Goal: Task Accomplishment & Management: Use online tool/utility

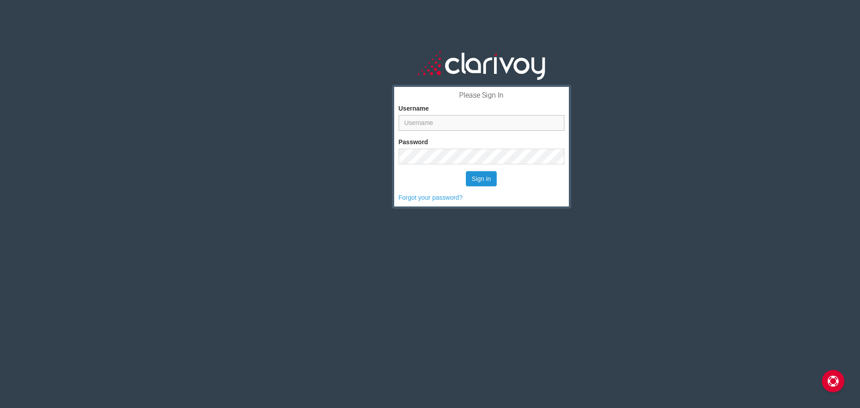
type input "[PERSON_NAME][EMAIL_ADDRESS][PERSON_NAME][DOMAIN_NAME]"
click at [491, 172] on button "Sign in" at bounding box center [481, 178] width 31 height 15
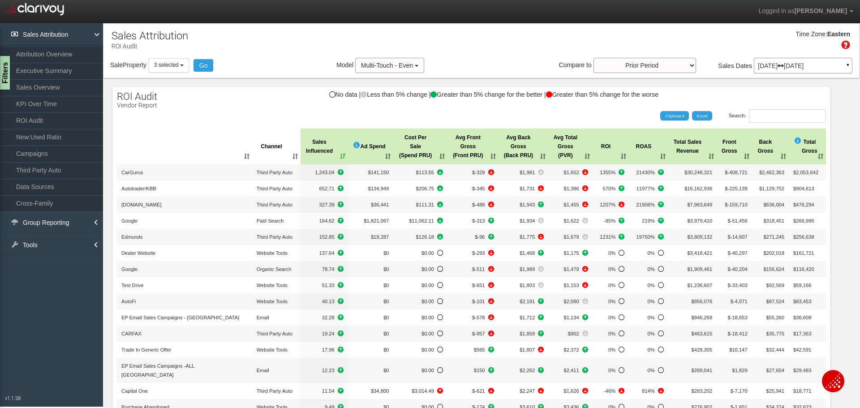
click at [793, 69] on div "[DATE] [DATE] ▼" at bounding box center [803, 66] width 99 height 16
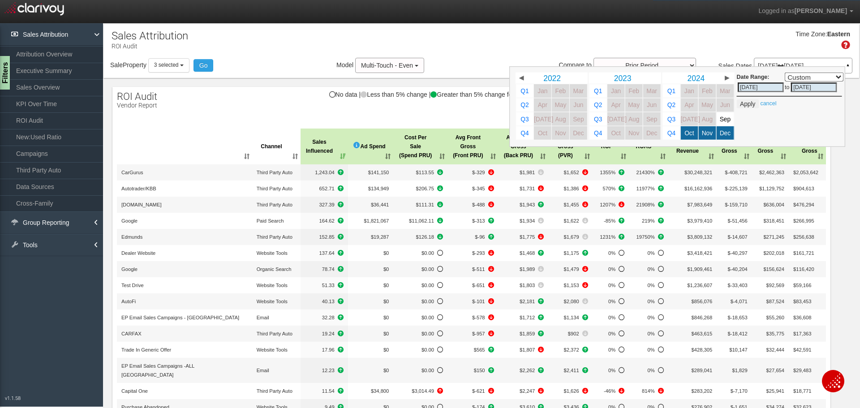
click at [725, 78] on span "▶" at bounding box center [727, 78] width 4 height 6
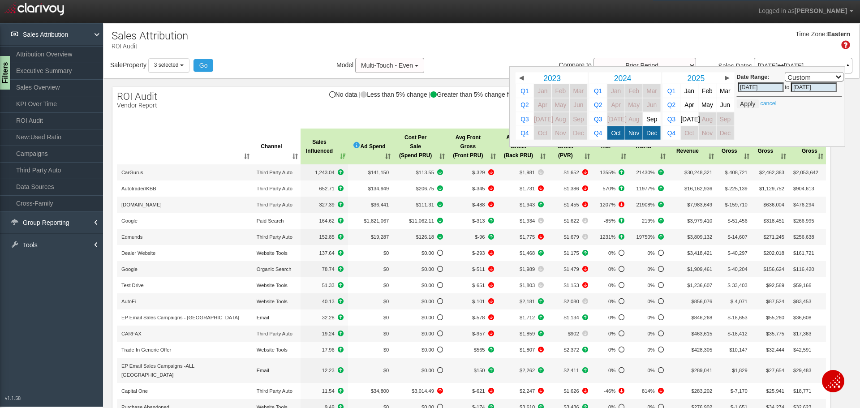
click at [725, 78] on span "▶" at bounding box center [727, 78] width 4 height 6
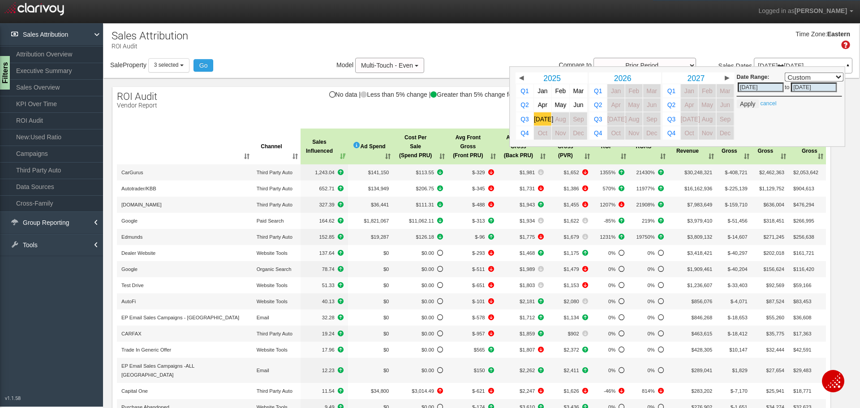
click at [537, 114] on link "[DATE]" at bounding box center [542, 118] width 17 height 13
select select ","
type input "[DATE]"
select select ","
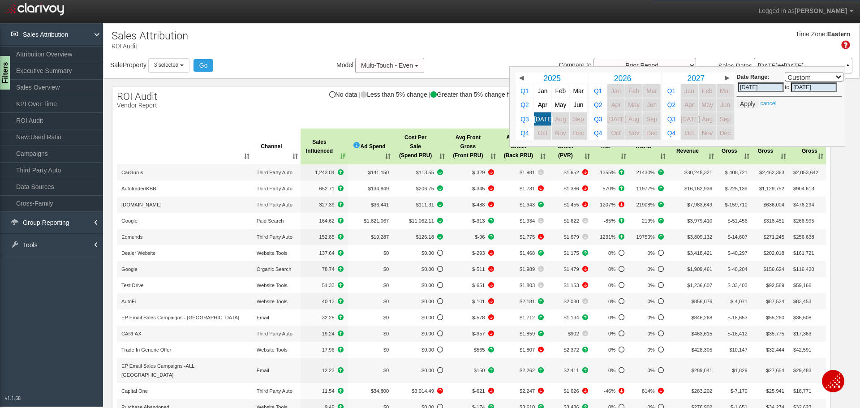
click at [844, 120] on div "X Add new record Save changes Cancel changes Export to Excel 2024 2025 2026 Cha…" at bounding box center [480, 300] width 755 height 445
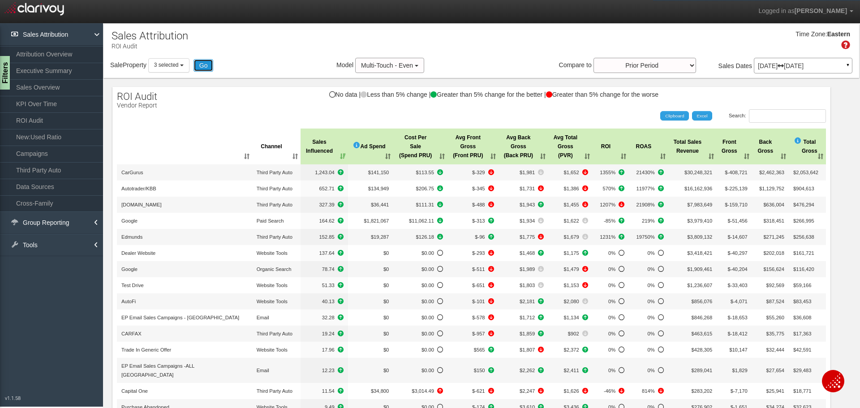
click at [204, 69] on button "Go" at bounding box center [203, 65] width 20 height 13
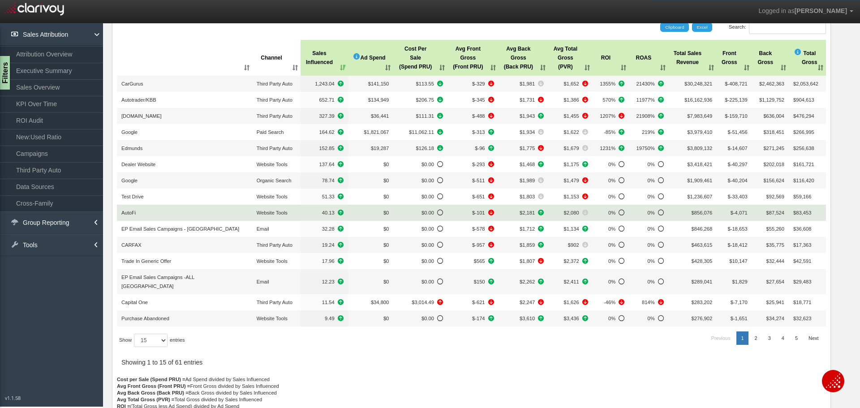
scroll to position [90, 0]
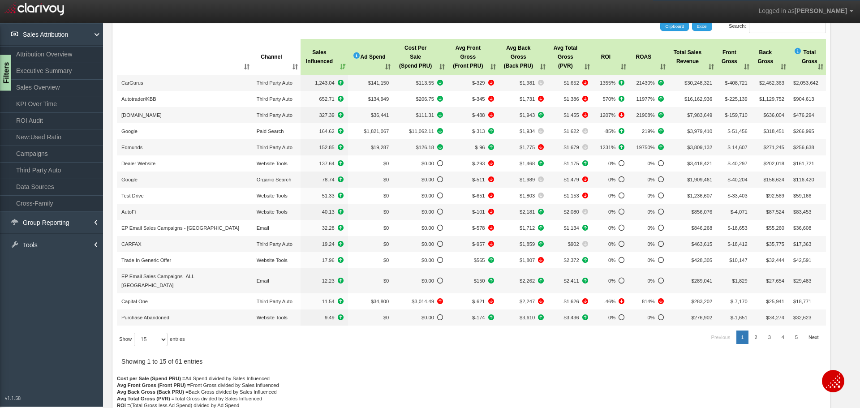
click at [7, 67] on div "Filters" at bounding box center [5, 73] width 11 height 36
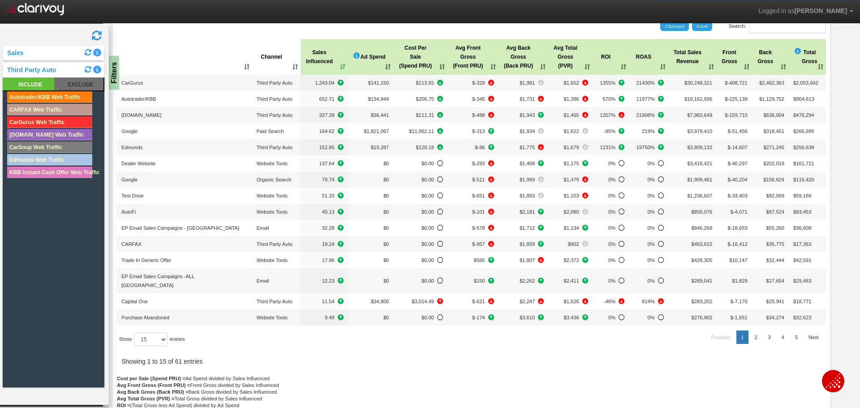
click at [57, 95] on rect at bounding box center [49, 96] width 85 height 11
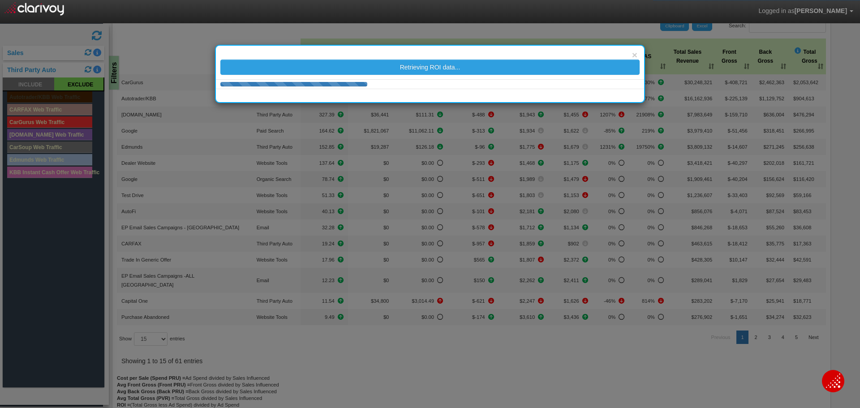
click at [60, 108] on div "× Retrieving ROI data..." at bounding box center [430, 204] width 860 height 408
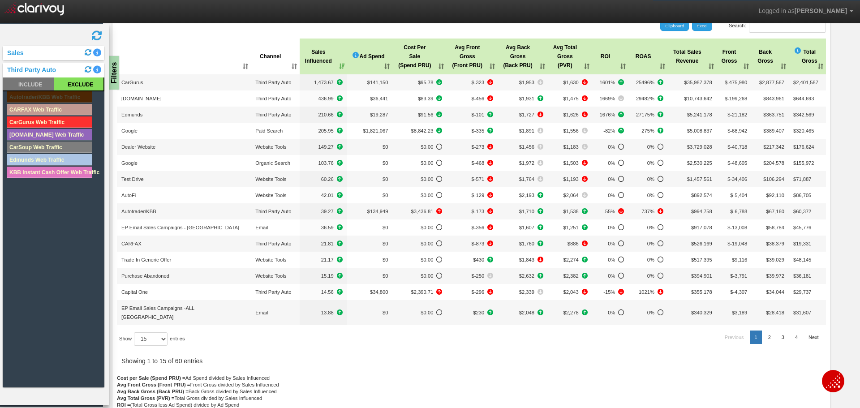
click at [60, 108] on rect at bounding box center [49, 109] width 85 height 11
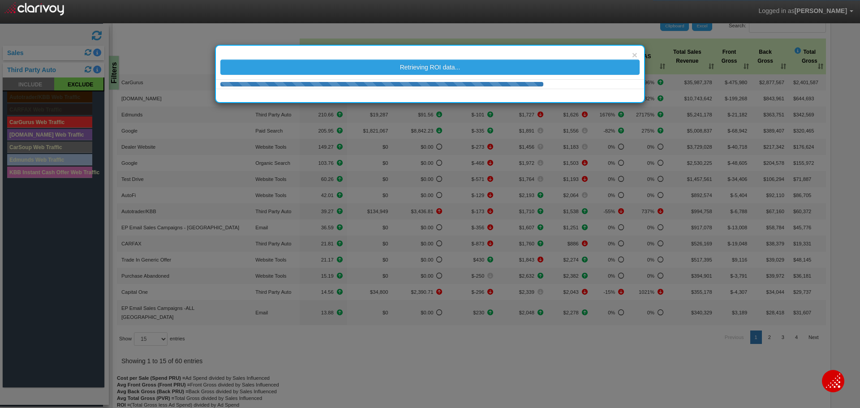
click at [60, 120] on div "× Retrieving ROI data..." at bounding box center [430, 204] width 860 height 408
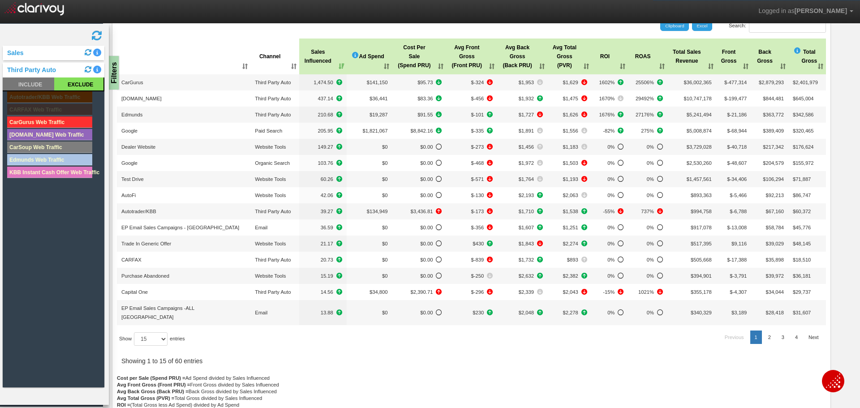
click at [72, 120] on rect at bounding box center [49, 121] width 85 height 11
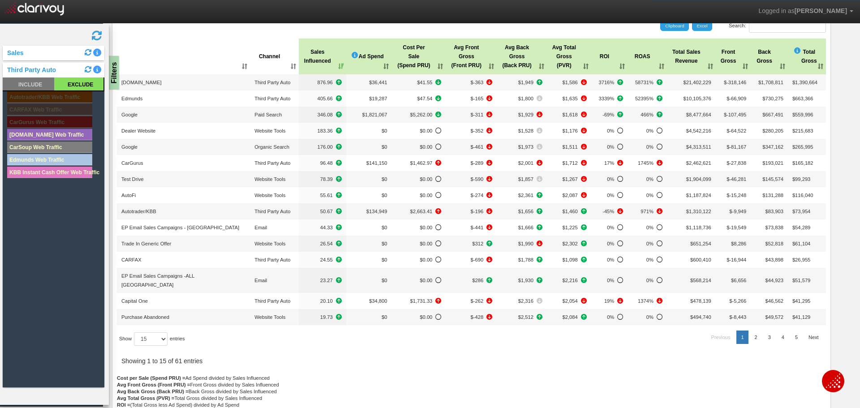
click at [65, 135] on rect at bounding box center [49, 134] width 85 height 11
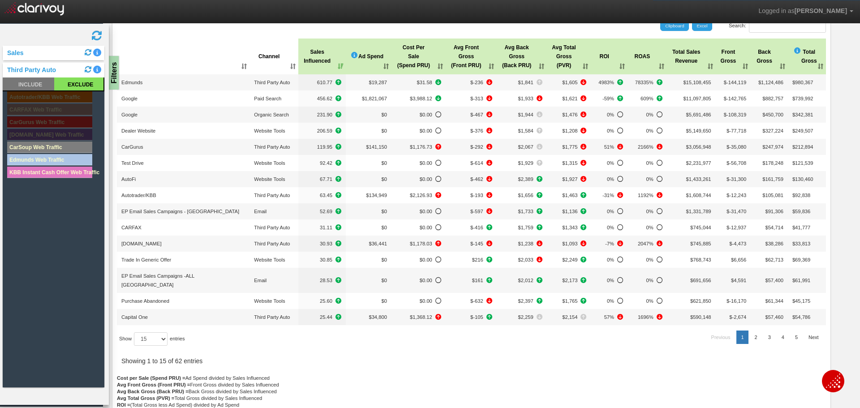
click at [65, 148] on rect at bounding box center [49, 147] width 85 height 11
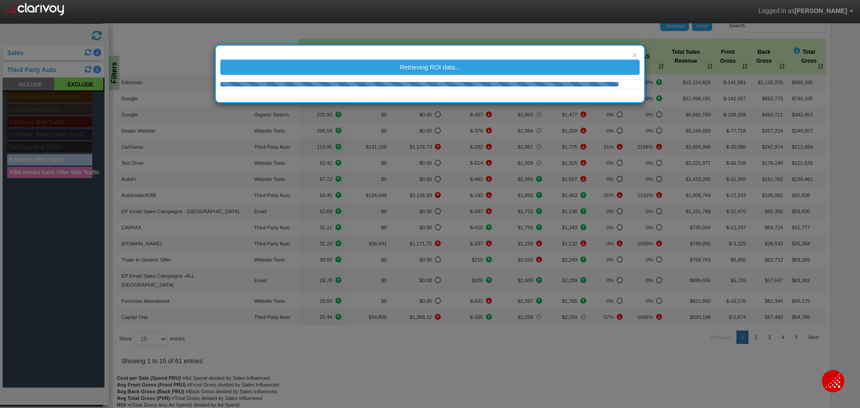
click at [64, 156] on div "× Retrieving ROI data..." at bounding box center [430, 204] width 860 height 408
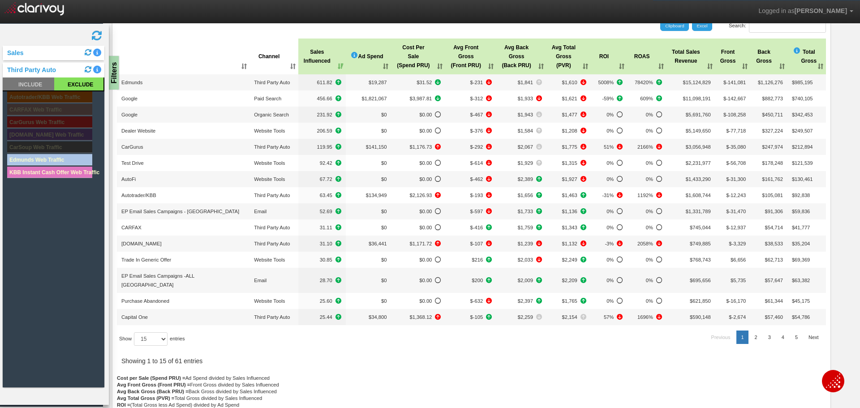
click at [64, 156] on rect at bounding box center [49, 159] width 85 height 11
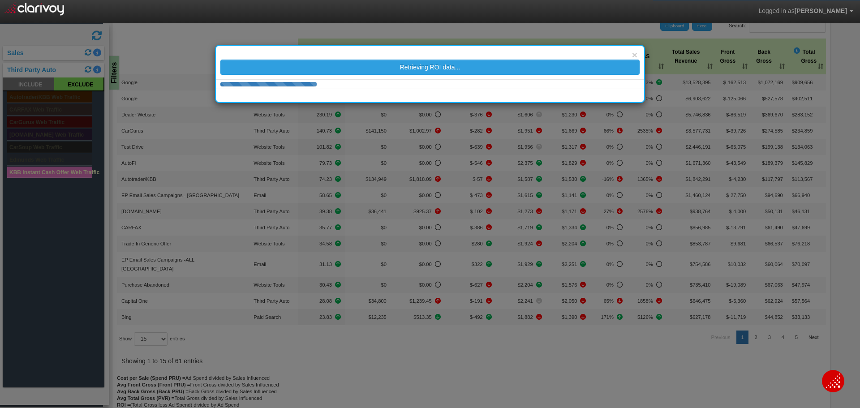
click at [66, 172] on div "× Retrieving ROI data..." at bounding box center [430, 204] width 860 height 408
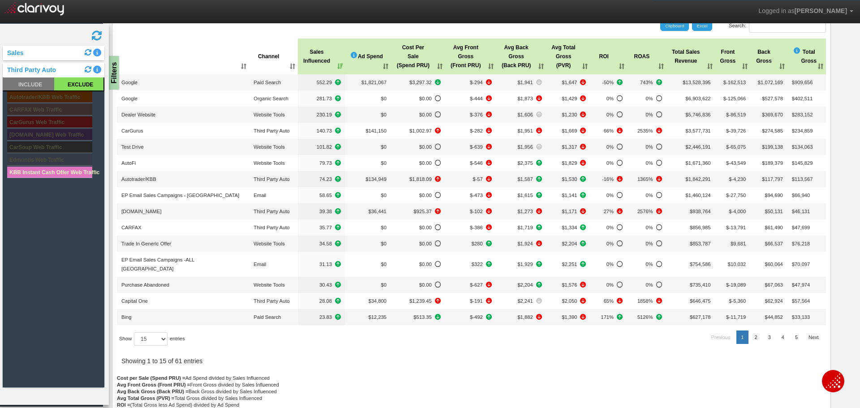
click at [66, 172] on rect at bounding box center [49, 172] width 85 height 11
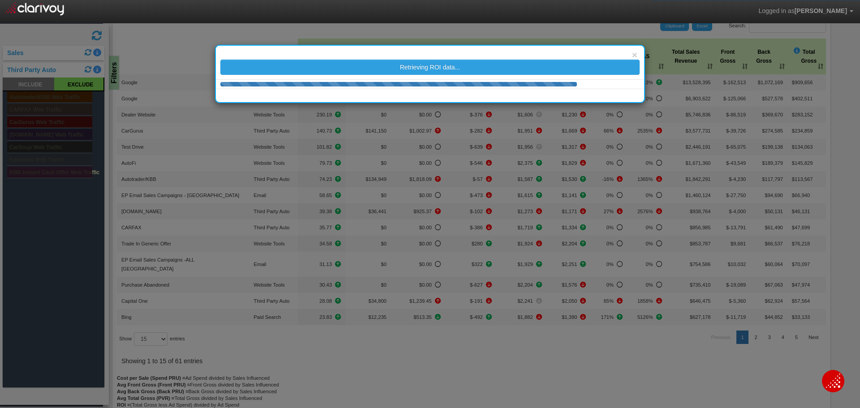
click at [309, 331] on div "× Retrieving ROI data..." at bounding box center [430, 204] width 860 height 408
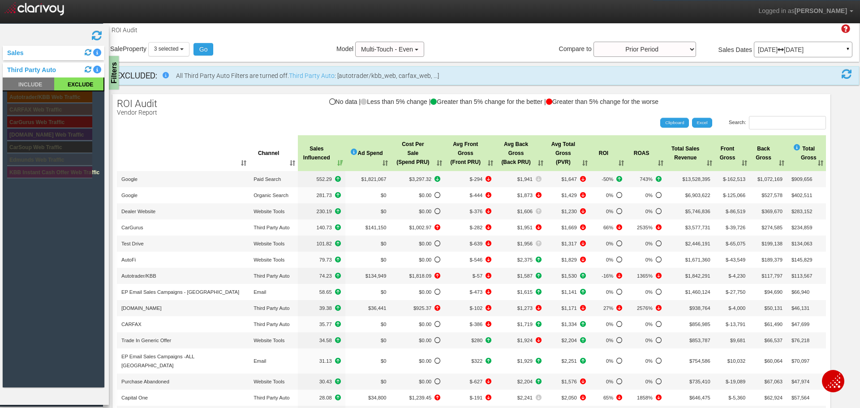
scroll to position [45, 0]
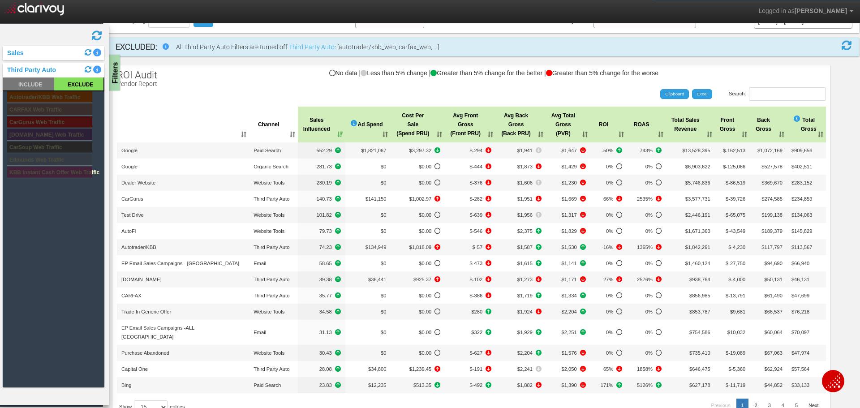
click at [114, 70] on div "Filters" at bounding box center [114, 73] width 11 height 36
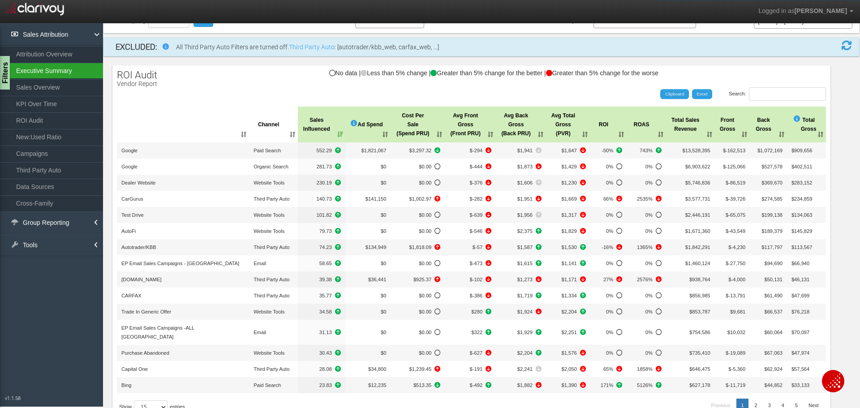
drag, startPoint x: 42, startPoint y: 58, endPoint x: 17, endPoint y: 77, distance: 31.0
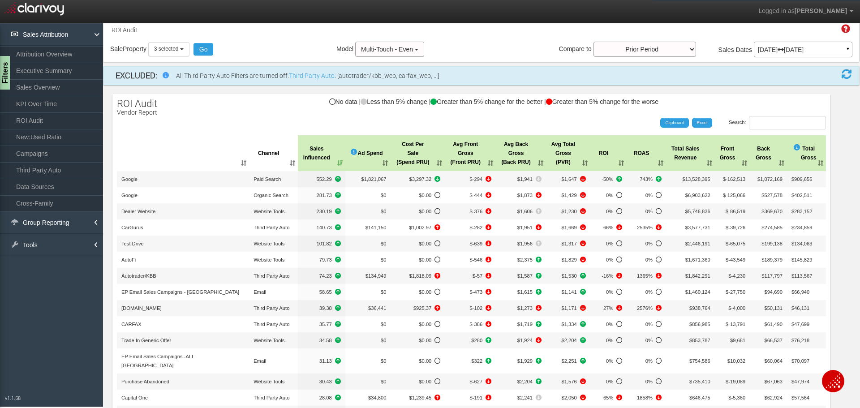
scroll to position [0, 0]
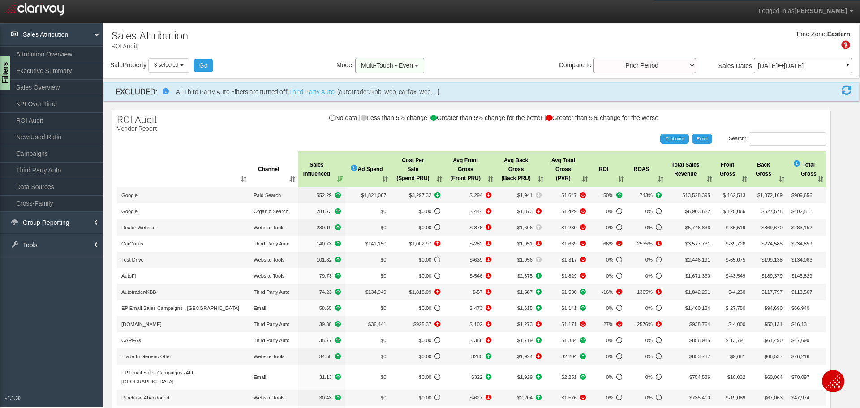
click at [408, 73] on button "Multi-Touch - Even" at bounding box center [389, 65] width 69 height 15
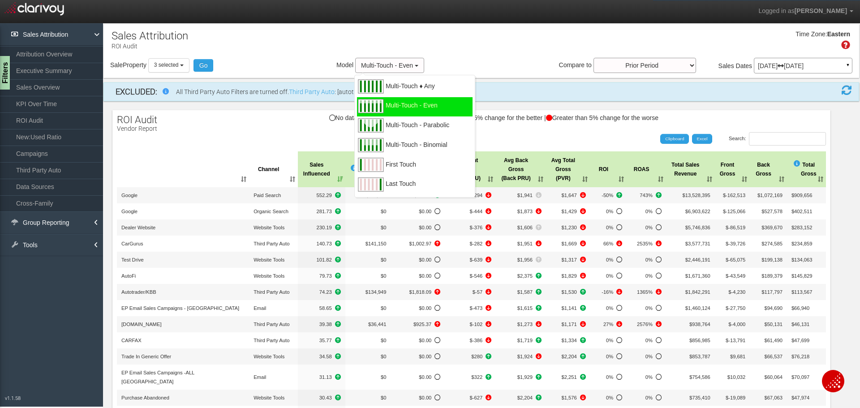
click at [260, 120] on div "No data | Less than 5% change | Greater than 5% change for the better | Greater…" at bounding box center [471, 122] width 718 height 15
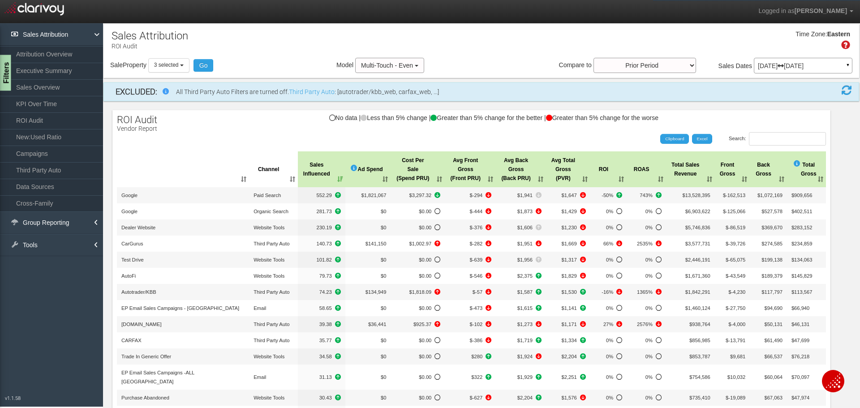
click at [8, 64] on div "Filters" at bounding box center [5, 73] width 11 height 36
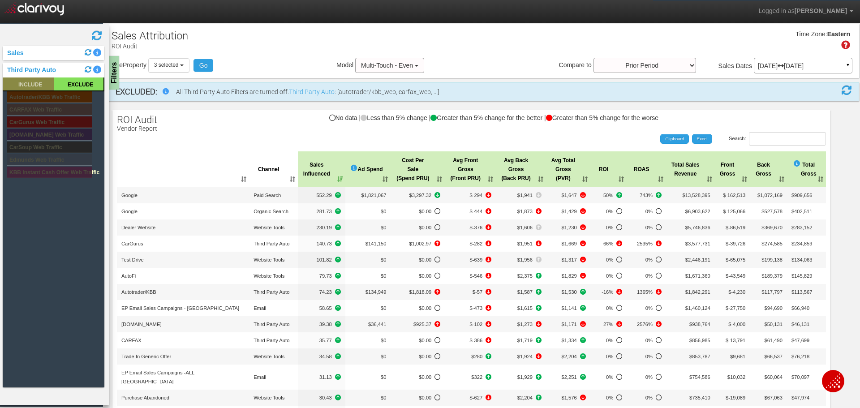
click at [43, 88] on rect at bounding box center [28, 83] width 51 height 13
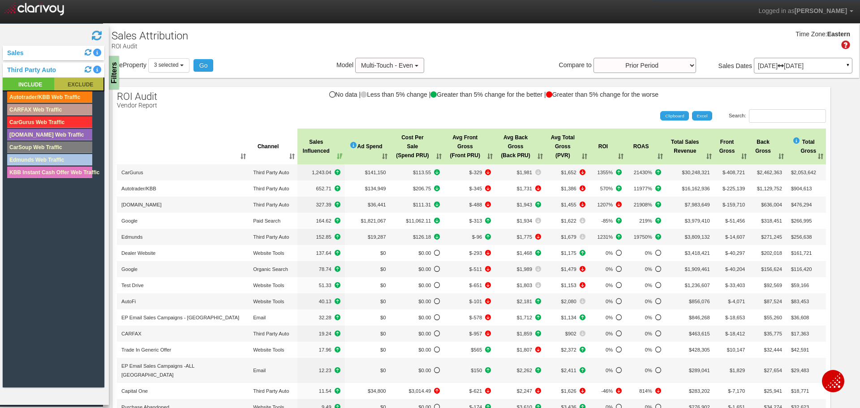
click at [83, 82] on rect at bounding box center [78, 83] width 49 height 13
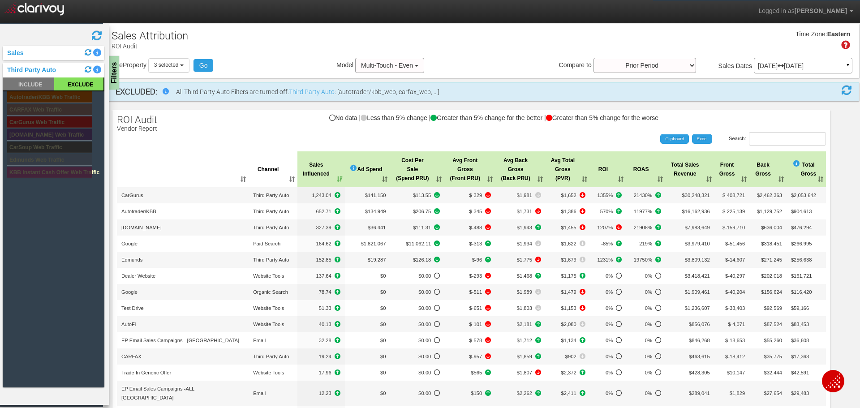
click at [23, 85] on rect at bounding box center [28, 83] width 51 height 13
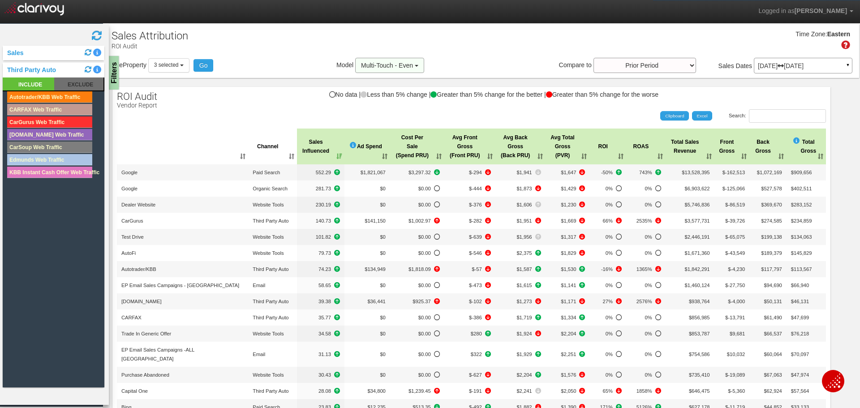
click at [375, 67] on span "Multi-Touch - Even" at bounding box center [387, 65] width 52 height 7
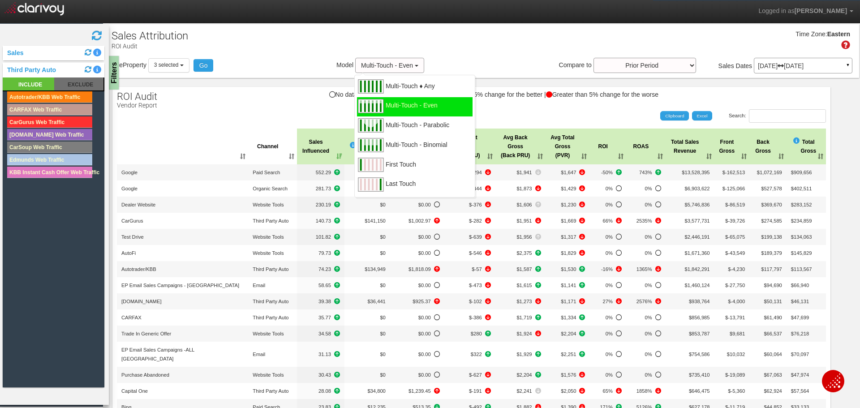
click at [784, 63] on p "[DATE] [DATE]" at bounding box center [803, 66] width 90 height 6
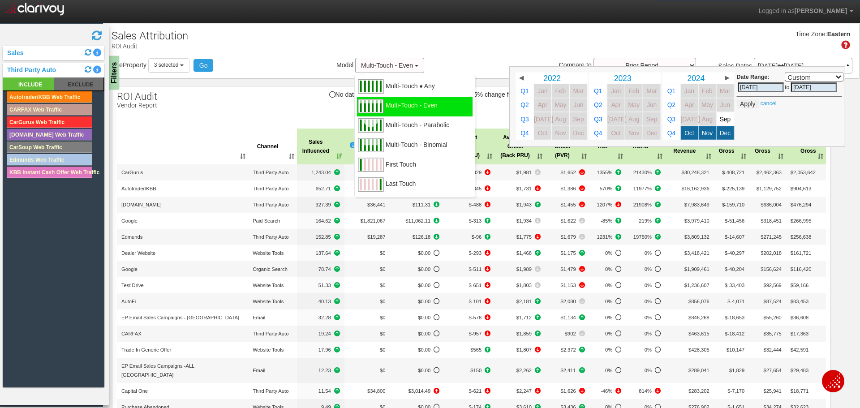
click at [721, 80] on link "▶" at bounding box center [726, 78] width 11 height 11
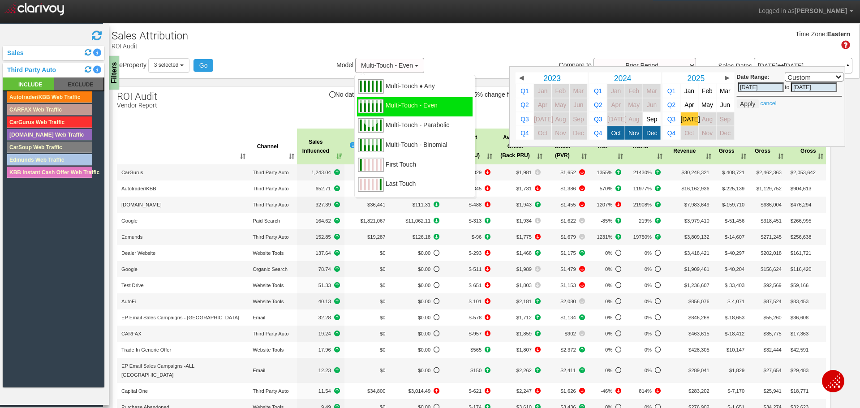
click at [682, 117] on span "[DATE]" at bounding box center [690, 119] width 19 height 7
select select ","
type input "[DATE]"
select select ","
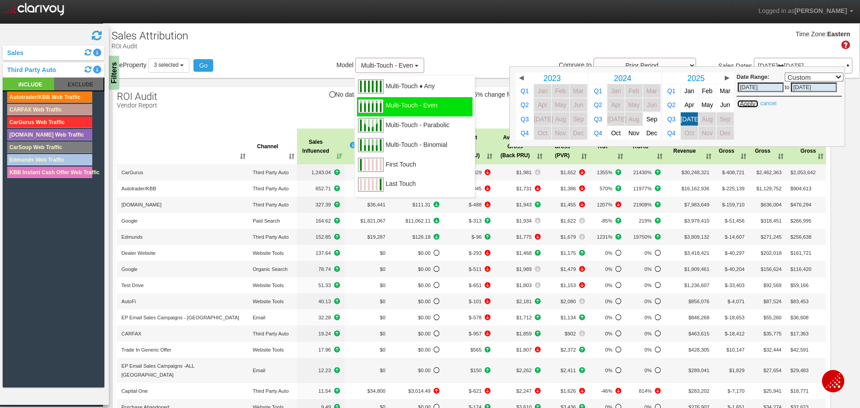
click at [740, 102] on button "Apply" at bounding box center [748, 103] width 22 height 9
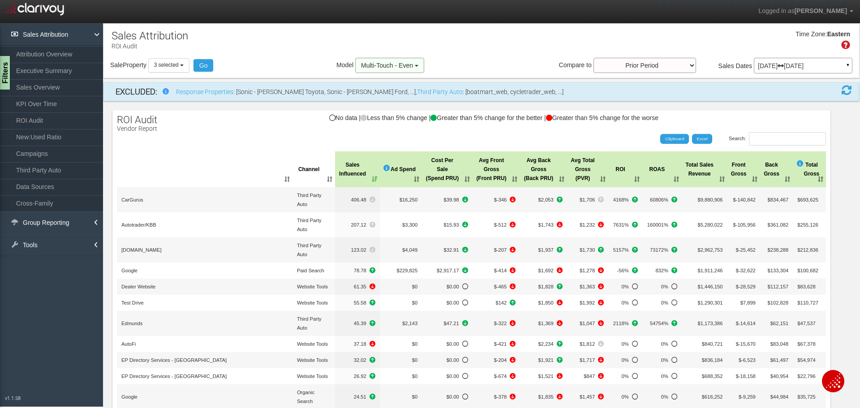
click at [386, 61] on button "Multi-Touch - Even" at bounding box center [389, 65] width 69 height 15
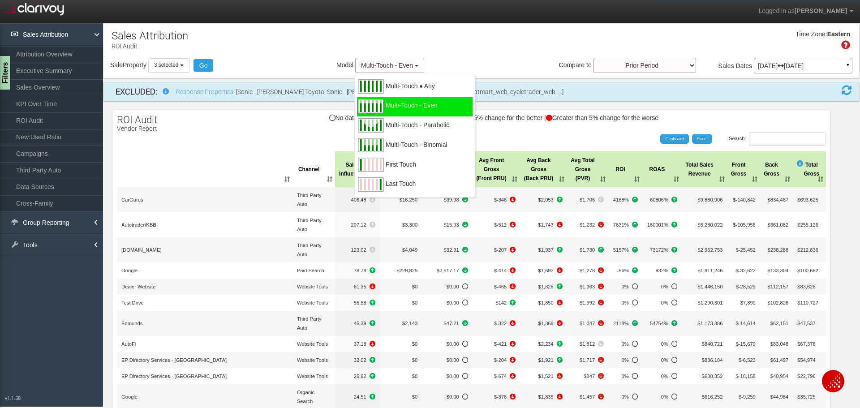
click at [417, 183] on div "Last Touch" at bounding box center [415, 186] width 116 height 20
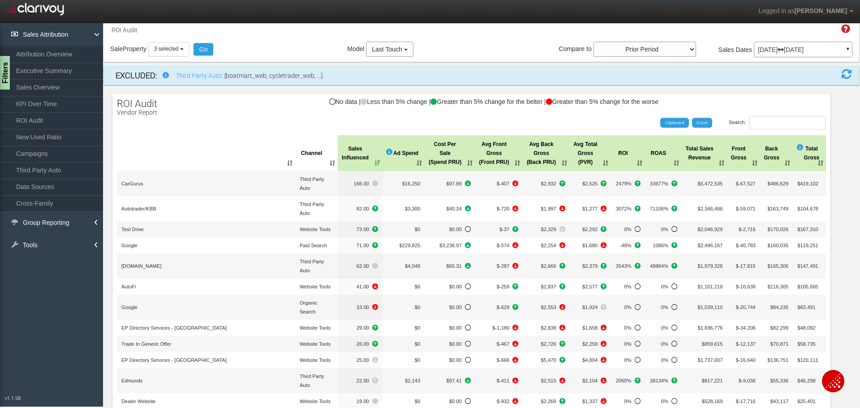
scroll to position [45, 0]
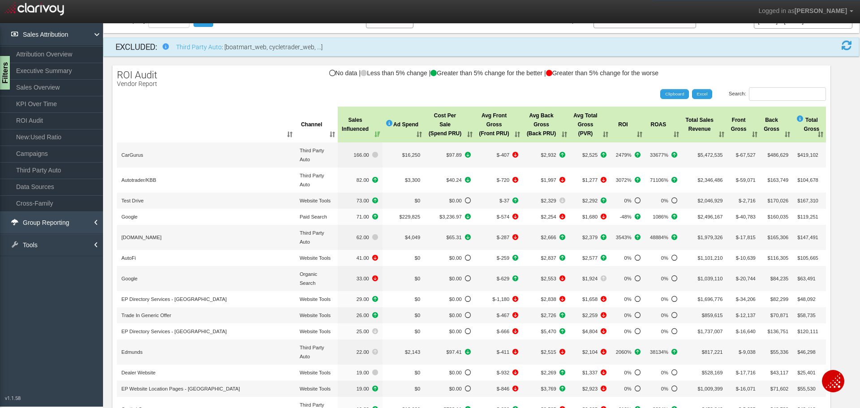
click at [64, 223] on link "Group Reporting" at bounding box center [51, 222] width 103 height 22
click at [48, 274] on link "Tools" at bounding box center [51, 278] width 103 height 22
drag, startPoint x: 57, startPoint y: 313, endPoint x: 55, endPoint y: 318, distance: 5.4
click at [56, 318] on link "Download Clicktrails" at bounding box center [51, 314] width 103 height 16
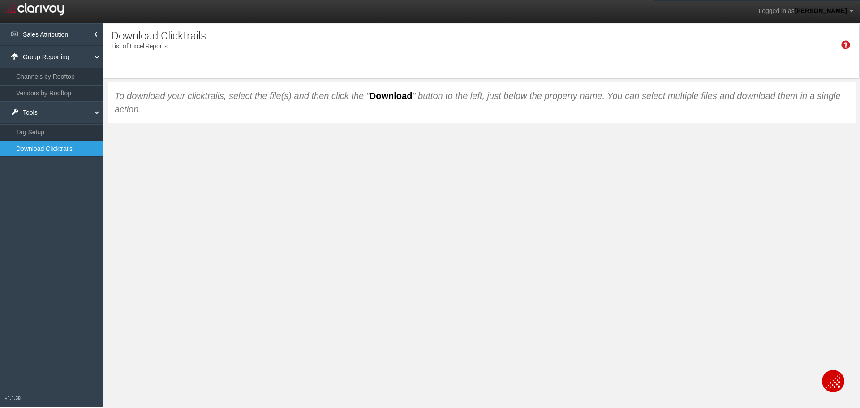
click at [0, 0] on div "× Retrieving ROI data..." at bounding box center [0, 0] width 0 height 0
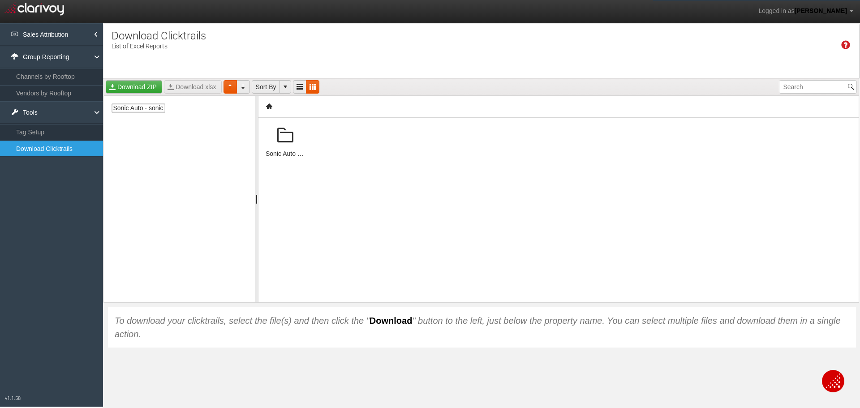
click at [197, 106] on div "Sonic Auto - sonic" at bounding box center [179, 108] width 137 height 10
click at [196, 106] on div "Sonic Auto - sonic" at bounding box center [179, 108] width 137 height 10
click at [155, 107] on span "Sonic Auto - sonic" at bounding box center [138, 108] width 55 height 10
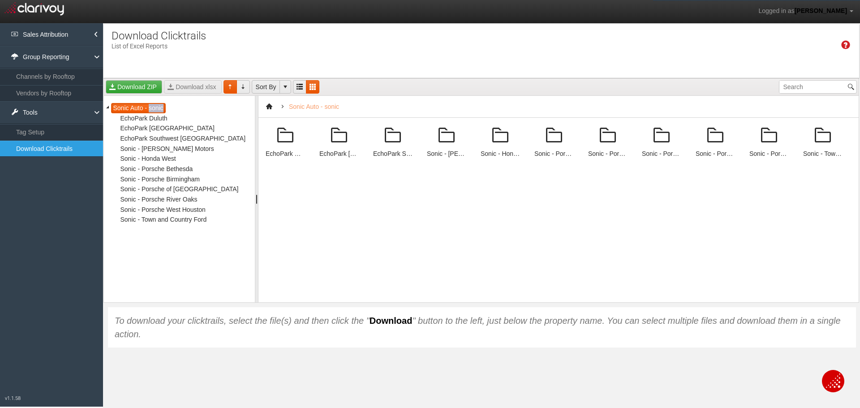
click at [155, 107] on span "Sonic Auto - sonic" at bounding box center [138, 108] width 55 height 10
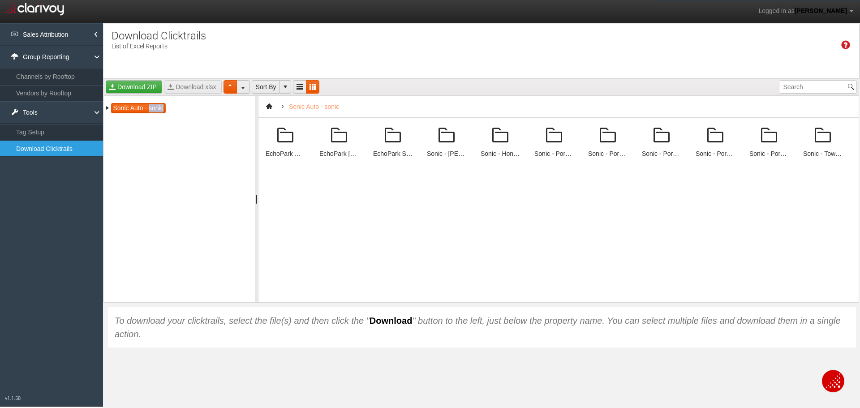
click at [290, 135] on span at bounding box center [285, 135] width 21 height 21
click at [289, 131] on span at bounding box center [285, 135] width 21 height 21
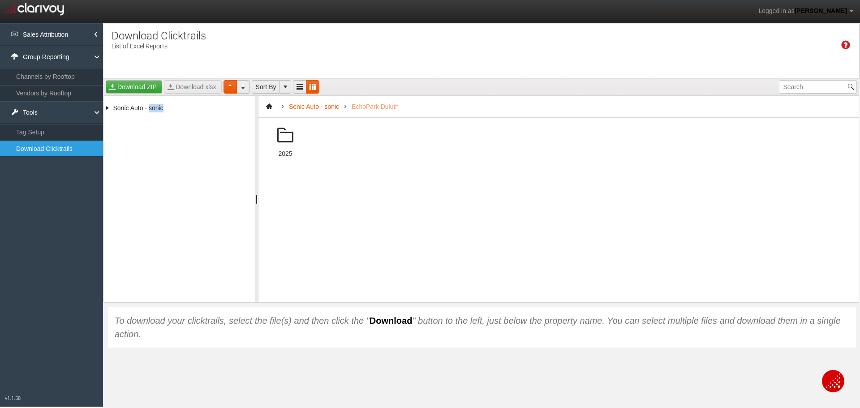
click at [281, 143] on span at bounding box center [285, 135] width 21 height 21
click at [489, 139] on span at bounding box center [499, 135] width 21 height 21
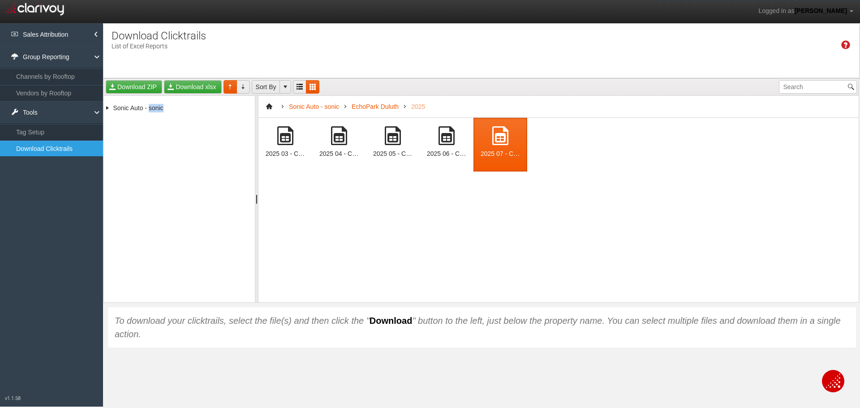
click at [489, 139] on span at bounding box center [499, 135] width 21 height 21
click at [195, 87] on link "Download xlsx" at bounding box center [192, 86] width 57 height 13
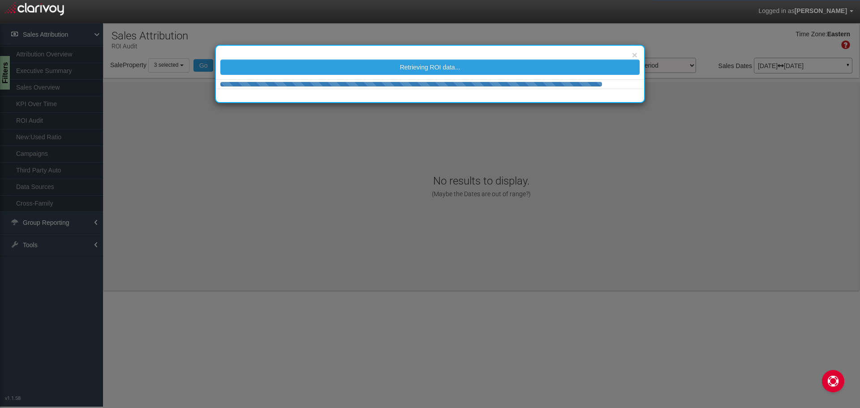
click at [53, 55] on div "× Retrieving ROI data..." at bounding box center [430, 204] width 860 height 408
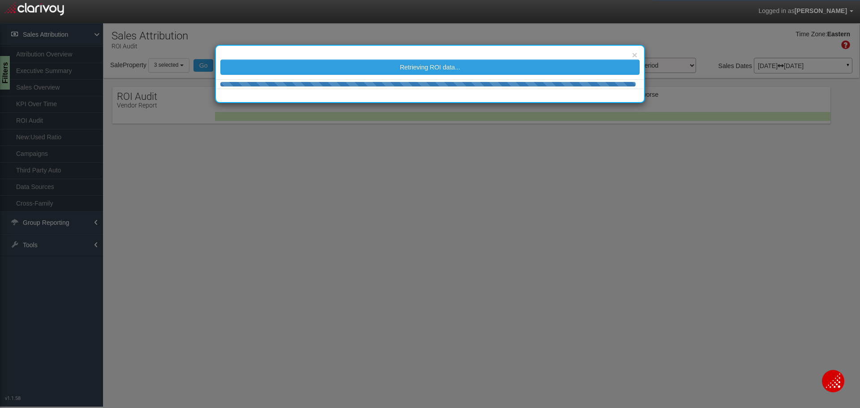
click at [70, 54] on div "× Retrieving ROI data..." at bounding box center [430, 204] width 860 height 408
click at [62, 51] on div "× Retrieving ROI data..." at bounding box center [430, 204] width 860 height 408
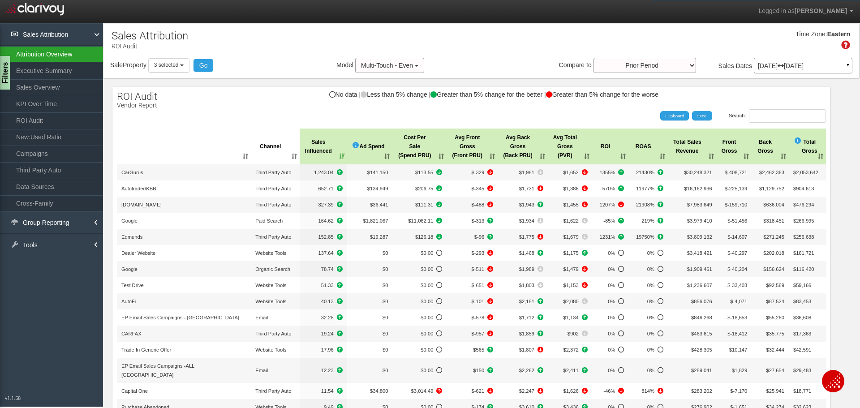
click at [38, 50] on link "Attribution Overview" at bounding box center [51, 54] width 103 height 16
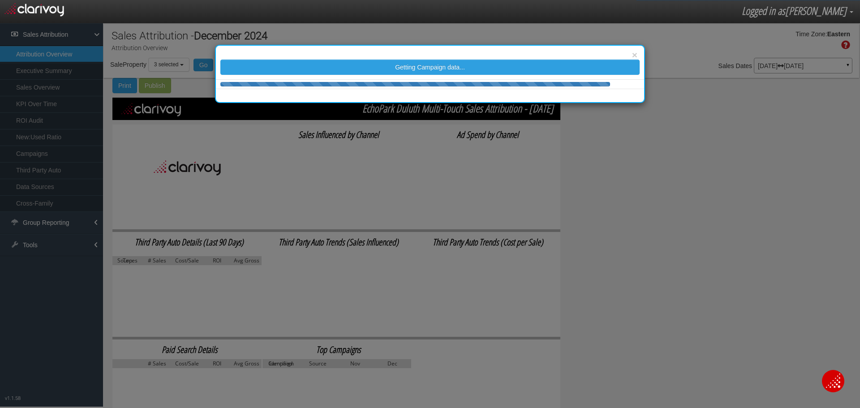
click at [832, 62] on div "× Getting Campaign data..." at bounding box center [430, 204] width 860 height 408
click at [818, 61] on div "× Getting Campaign data..." at bounding box center [430, 204] width 860 height 408
click at [814, 69] on div "× Getting Campaign data..." at bounding box center [430, 204] width 860 height 408
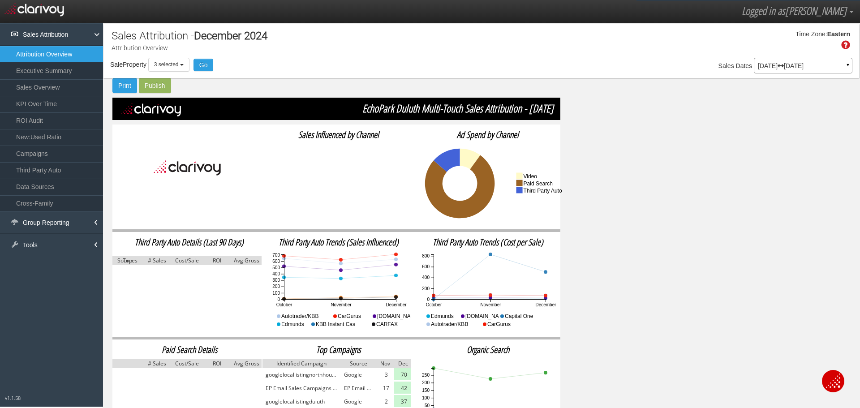
click at [772, 63] on div "[DATE] [DATE] ▼" at bounding box center [803, 66] width 99 height 16
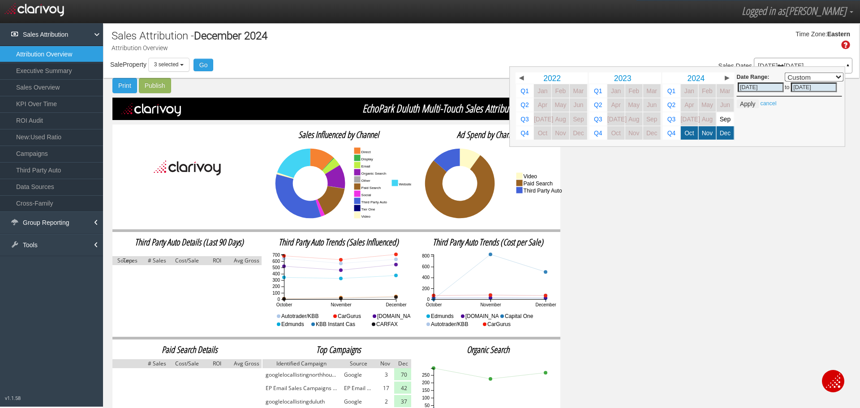
click at [725, 78] on span "▶" at bounding box center [727, 78] width 4 height 6
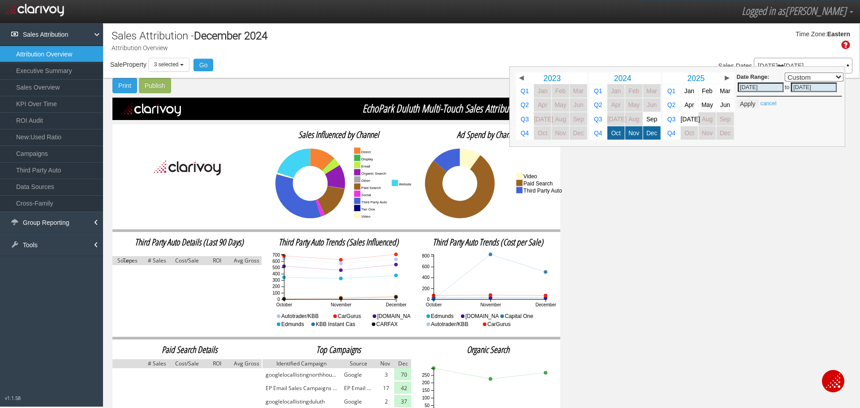
click at [725, 78] on span "▶" at bounding box center [727, 78] width 4 height 6
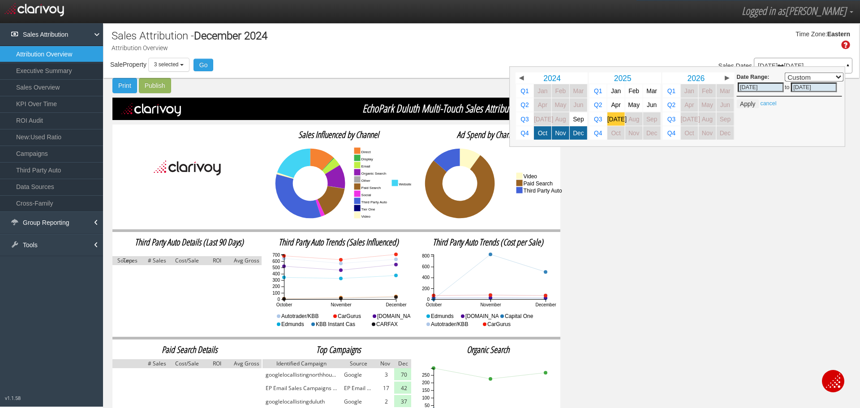
click at [610, 120] on span "[DATE]" at bounding box center [616, 119] width 19 height 7
select select ","
type input "[DATE]"
click at [610, 120] on span "[DATE]" at bounding box center [616, 119] width 19 height 7
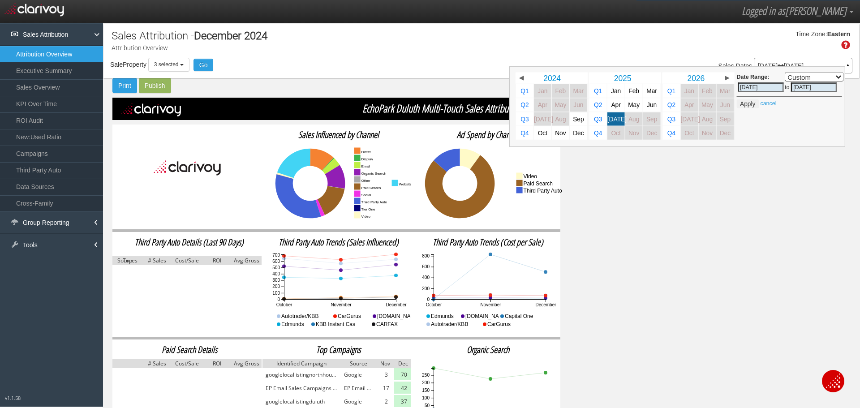
click at [637, 181] on div "Sales Attribution - December 2024 Attribution Overview Time Zone: Eastern Sale …" at bounding box center [481, 238] width 757 height 431
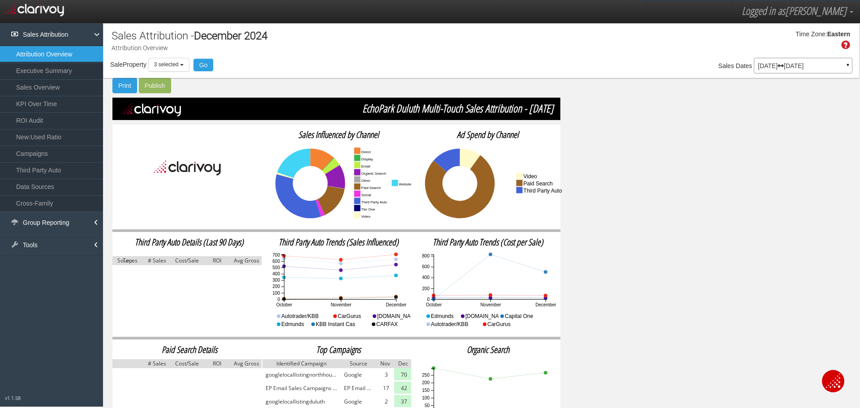
click at [835, 64] on p "[DATE] [DATE]" at bounding box center [803, 66] width 90 height 6
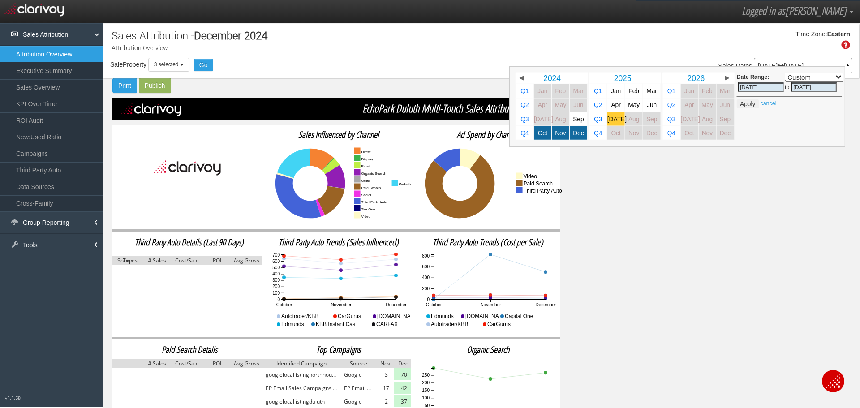
click at [609, 118] on span "[DATE]" at bounding box center [616, 119] width 19 height 7
select select ","
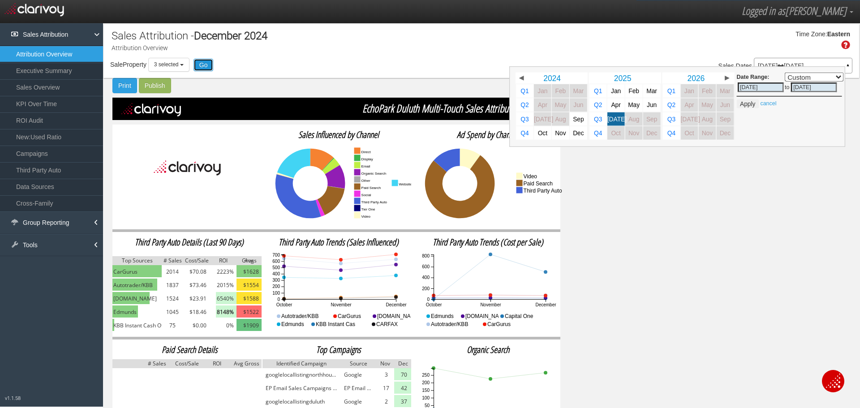
click at [206, 67] on button "Go" at bounding box center [203, 65] width 20 height 13
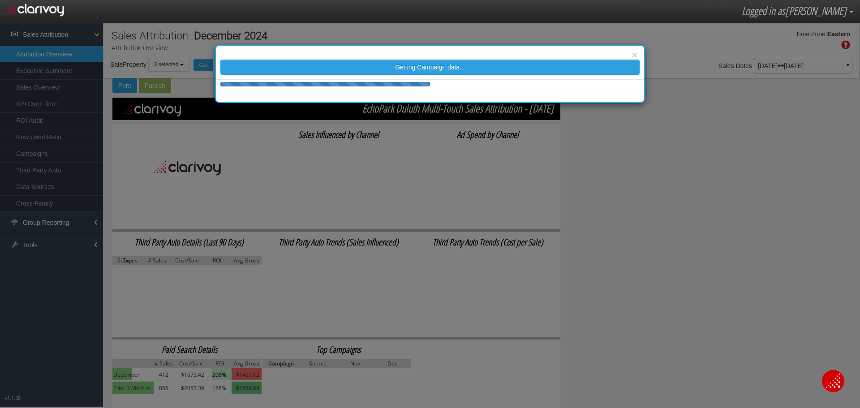
click at [776, 55] on div "× Getting Campaign data..." at bounding box center [430, 204] width 860 height 408
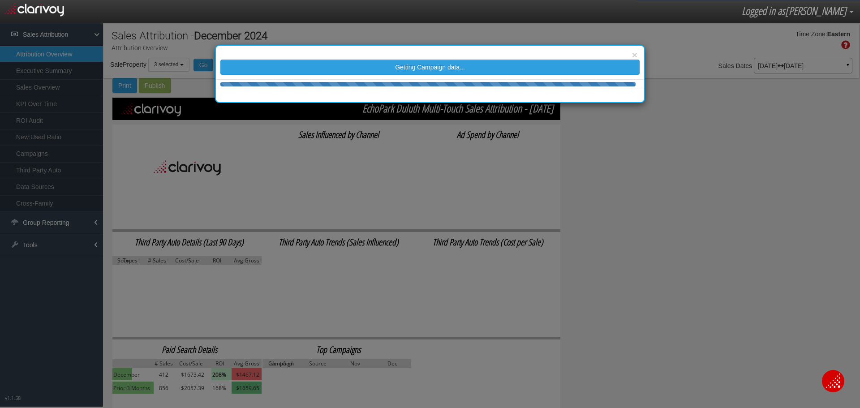
click at [781, 65] on div "× Getting Campaign data..." at bounding box center [430, 204] width 860 height 408
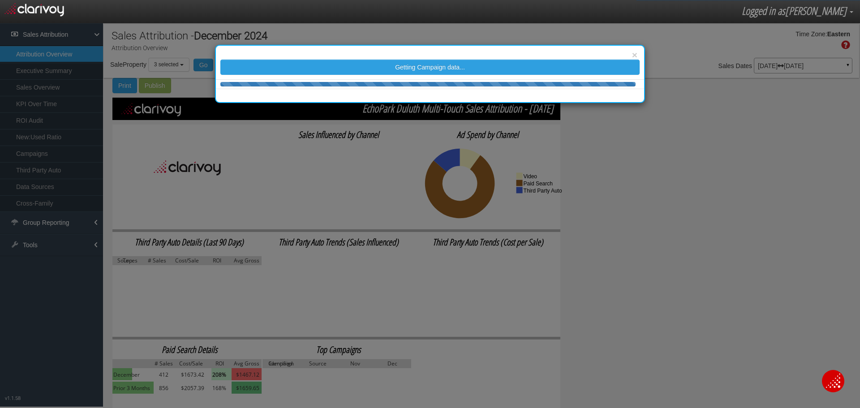
click at [784, 67] on div "× Getting Campaign data..." at bounding box center [430, 204] width 860 height 408
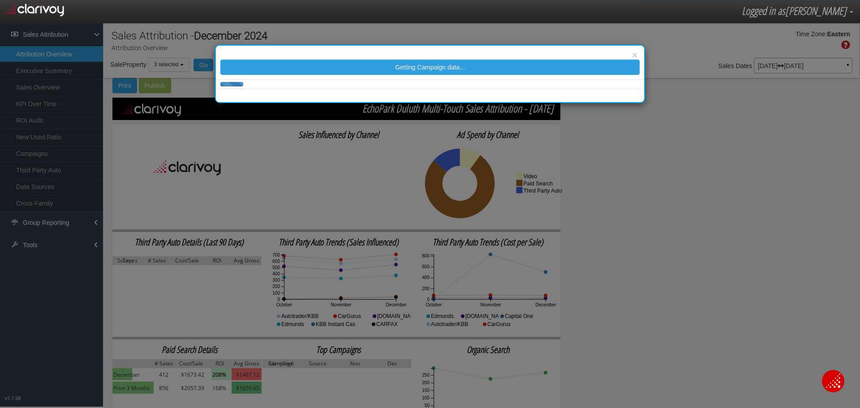
click at [784, 66] on div "× Getting Campaign data..." at bounding box center [430, 204] width 860 height 408
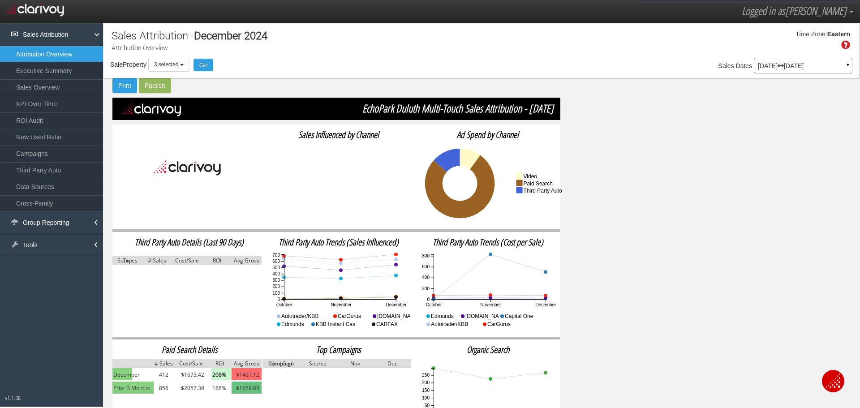
click at [784, 65] on p "[DATE] [DATE]" at bounding box center [803, 66] width 90 height 6
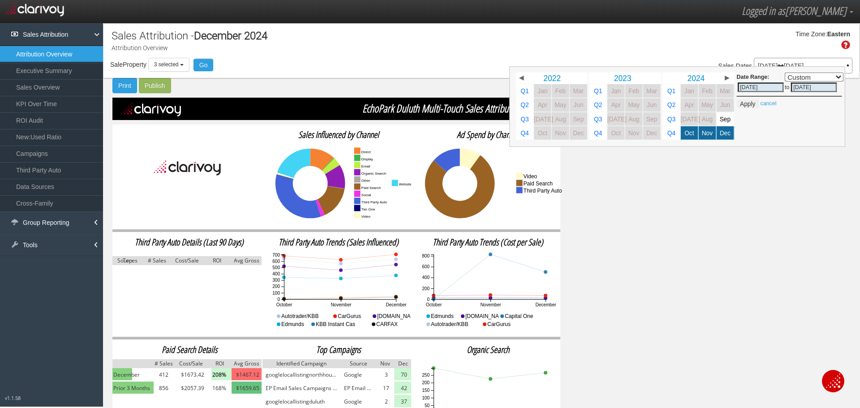
click at [723, 75] on link "▶" at bounding box center [726, 78] width 11 height 11
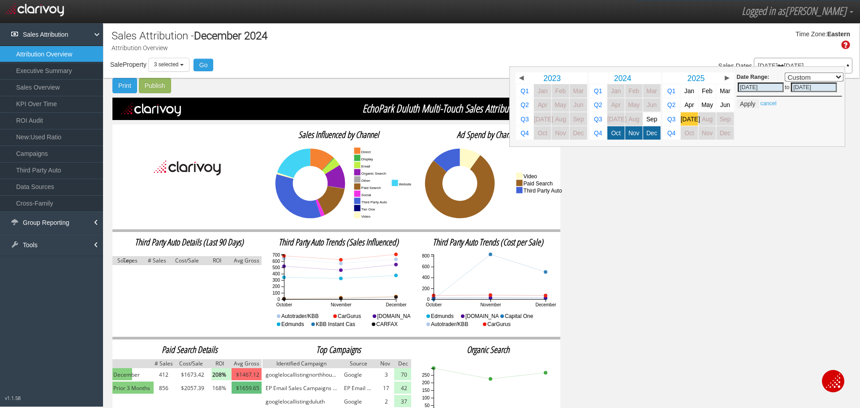
click at [682, 117] on span "[DATE]" at bounding box center [690, 119] width 19 height 7
select select ","
type input "[DATE]"
click at [737, 100] on button "Apply" at bounding box center [748, 103] width 22 height 9
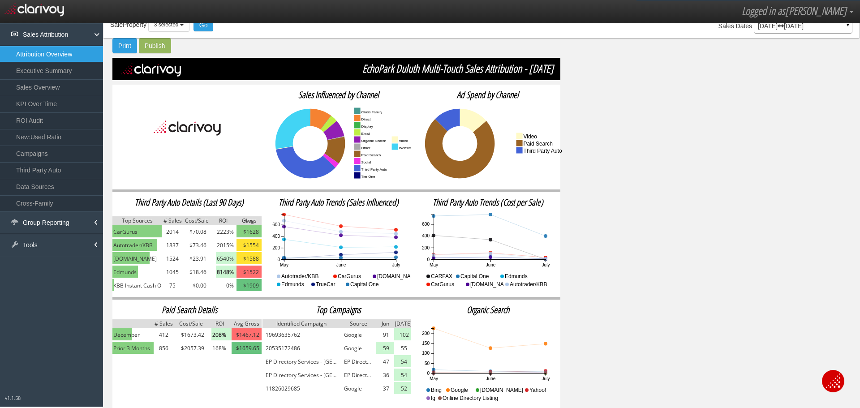
scroll to position [41, 0]
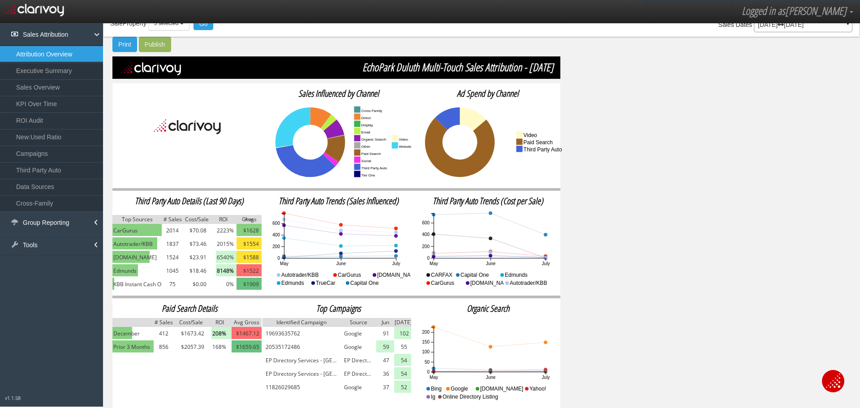
click at [332, 307] on h2 "Top Campaigns" at bounding box center [338, 309] width 149 height 10
click at [370, 307] on h2 "Top Campaigns" at bounding box center [338, 309] width 149 height 10
click at [373, 307] on h2 "Top Campaigns" at bounding box center [338, 309] width 149 height 10
click at [405, 307] on h2 "Top Campaigns" at bounding box center [338, 309] width 149 height 10
drag, startPoint x: 61, startPoint y: 151, endPoint x: 36, endPoint y: 152, distance: 25.1
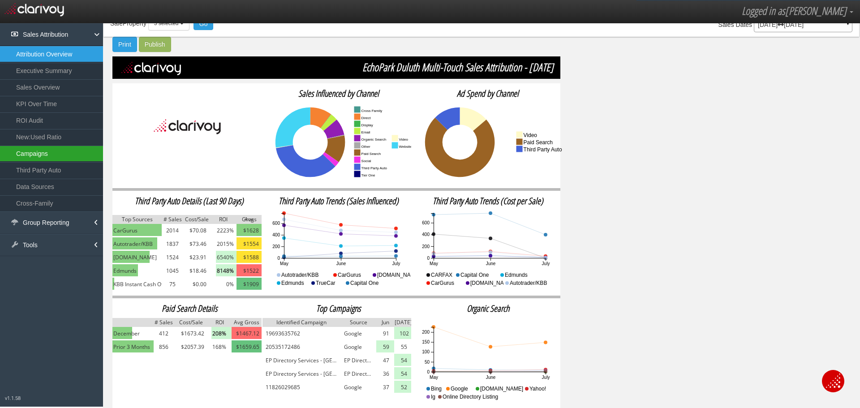
click at [36, 152] on link "Campaigns" at bounding box center [51, 154] width 103 height 16
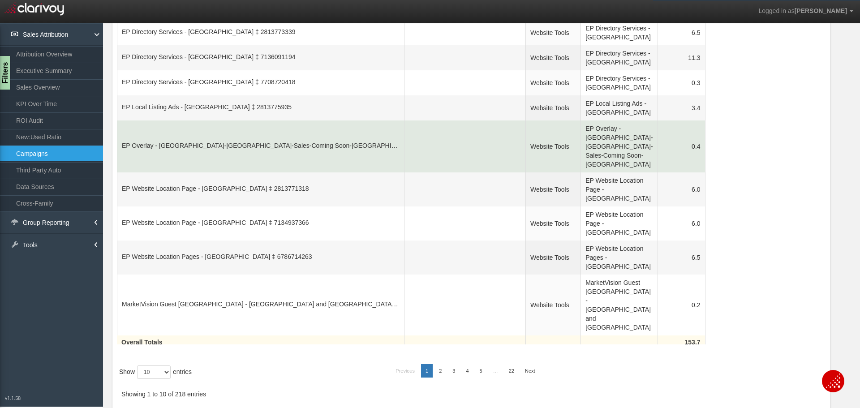
scroll to position [307, 0]
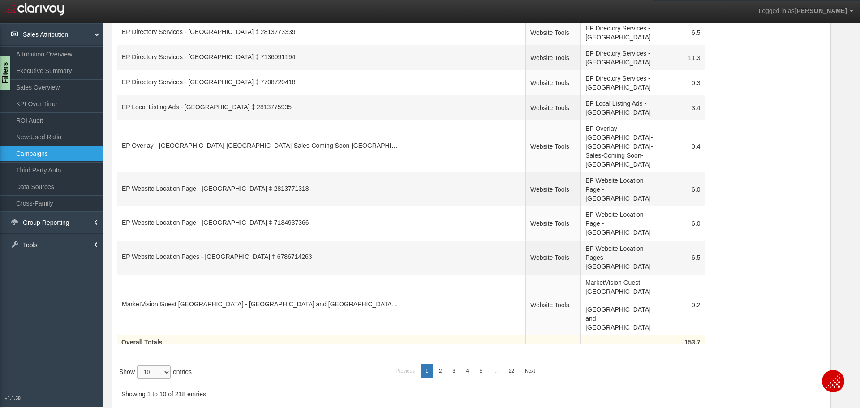
click at [161, 372] on select "10 25 50 100" at bounding box center [154, 371] width 34 height 13
select select "100"
click at [138, 379] on select "10 25 50 100" at bounding box center [154, 371] width 34 height 13
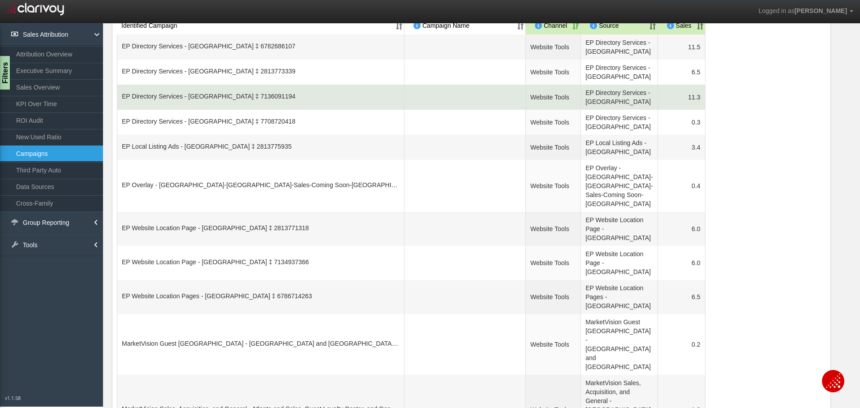
scroll to position [0, 0]
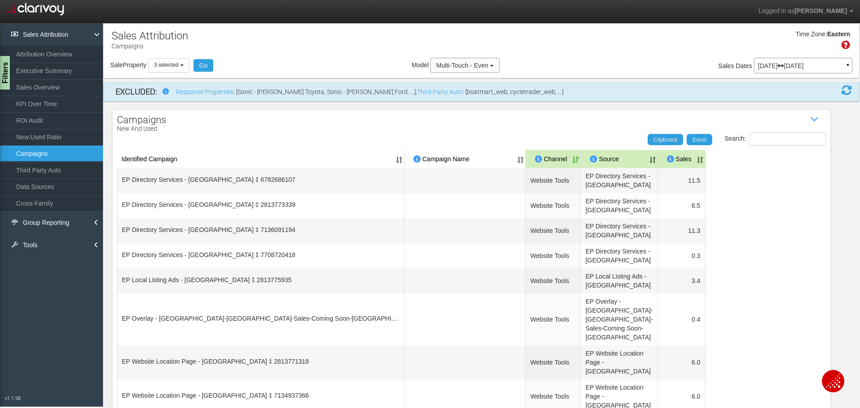
click at [667, 157] on th "Sales" at bounding box center [681, 159] width 47 height 18
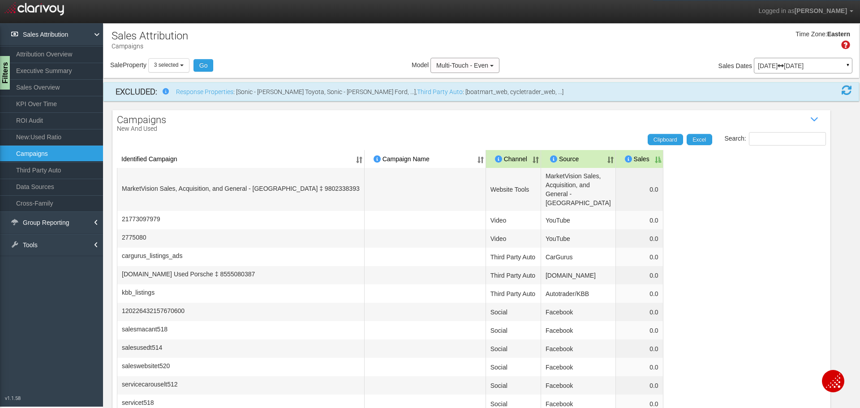
click at [663, 157] on th "Sales" at bounding box center [639, 159] width 47 height 18
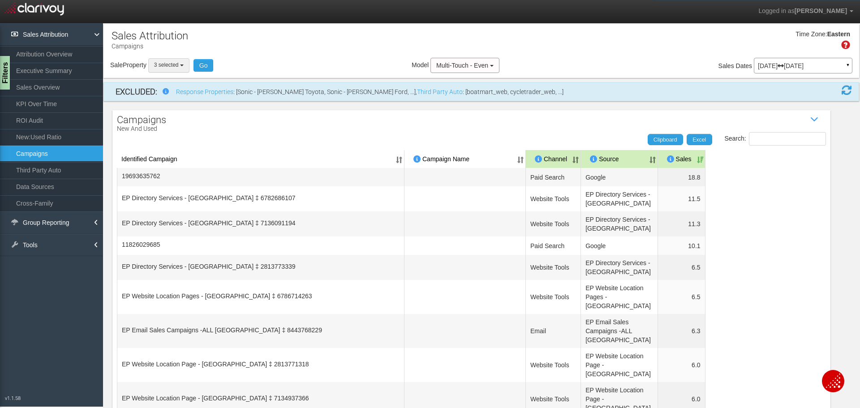
click at [160, 58] on button "3 selected" at bounding box center [168, 65] width 41 height 14
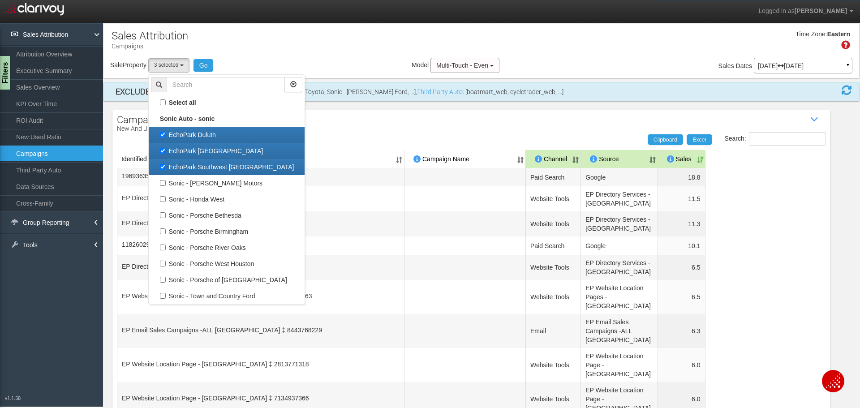
click at [167, 57] on div "Time Zone: Eastern" at bounding box center [480, 43] width 755 height 29
